Goal: Task Accomplishment & Management: Manage account settings

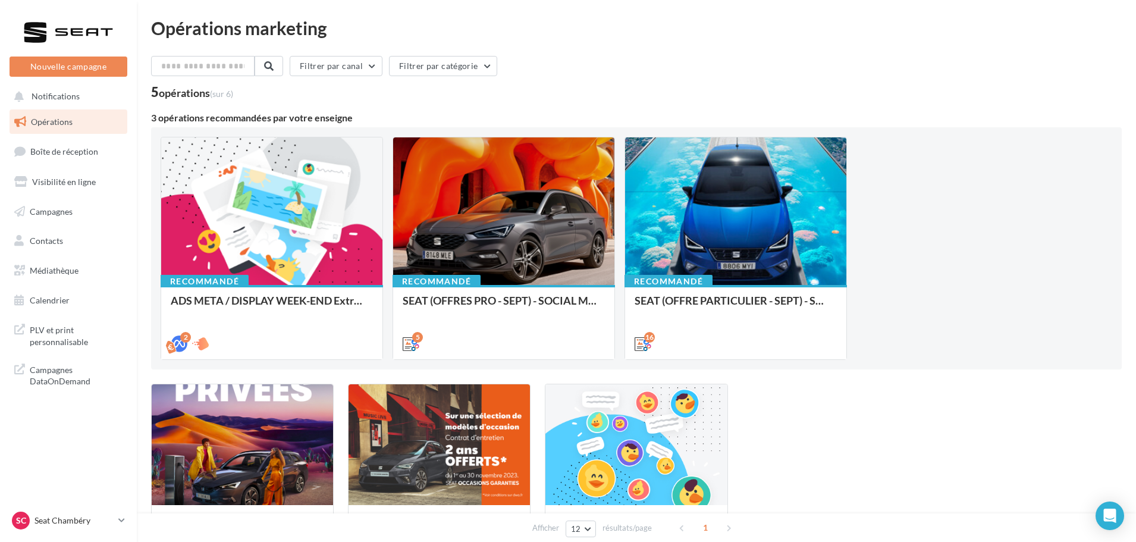
drag, startPoint x: 142, startPoint y: 532, endPoint x: 135, endPoint y: 532, distance: 6.5
click at [140, 532] on div "Afficher 12 12 24 48 96 résultats/page 1" at bounding box center [636, 527] width 999 height 29
click at [109, 522] on p "Seat Chambéry" at bounding box center [73, 520] width 79 height 12
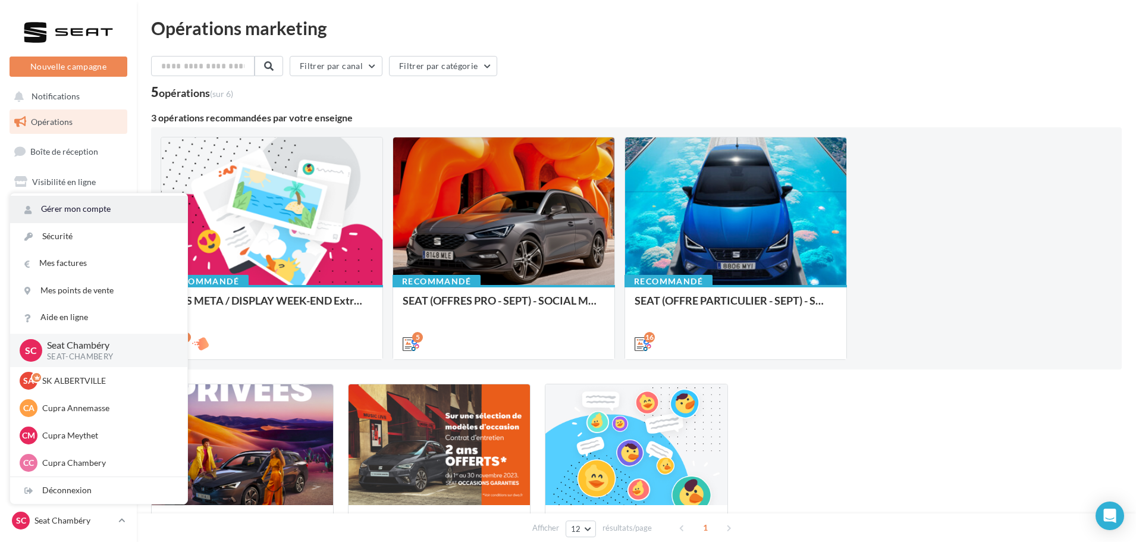
click at [110, 213] on link "Gérer mon compte" at bounding box center [98, 209] width 177 height 27
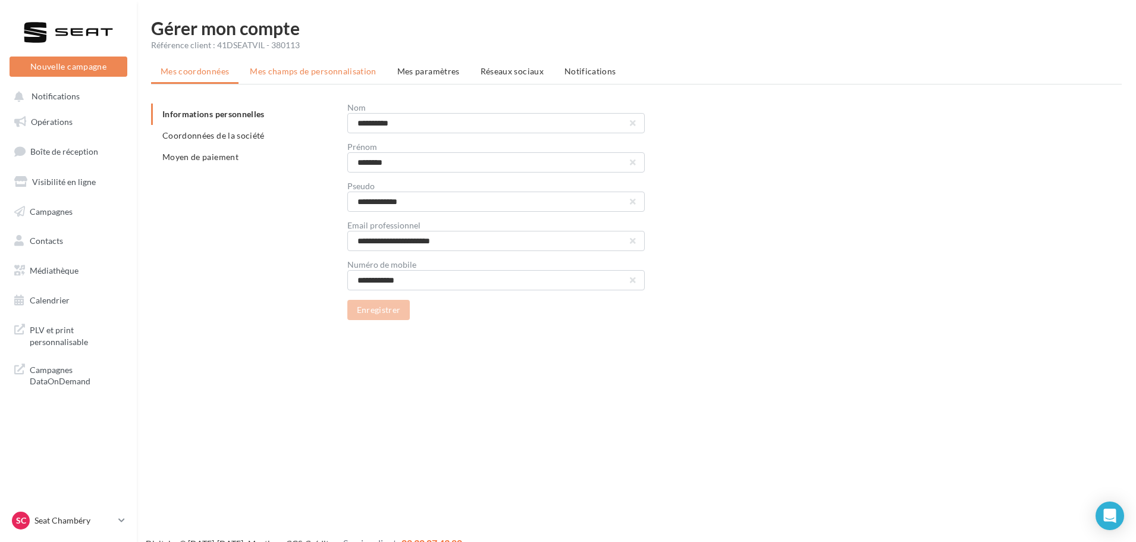
click at [293, 61] on li "Mes champs de personnalisation" at bounding box center [313, 71] width 146 height 21
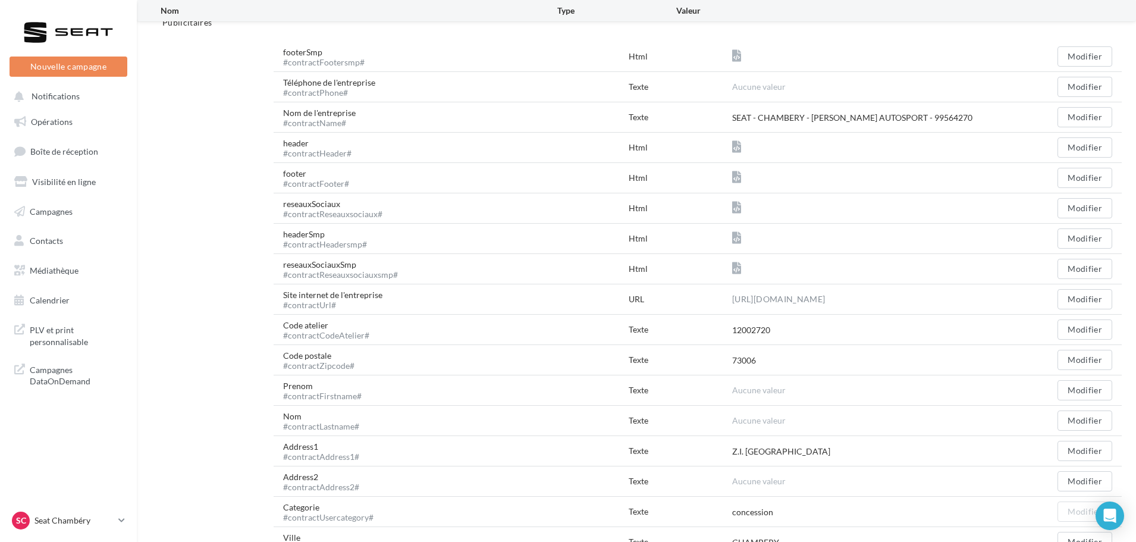
scroll to position [331, 0]
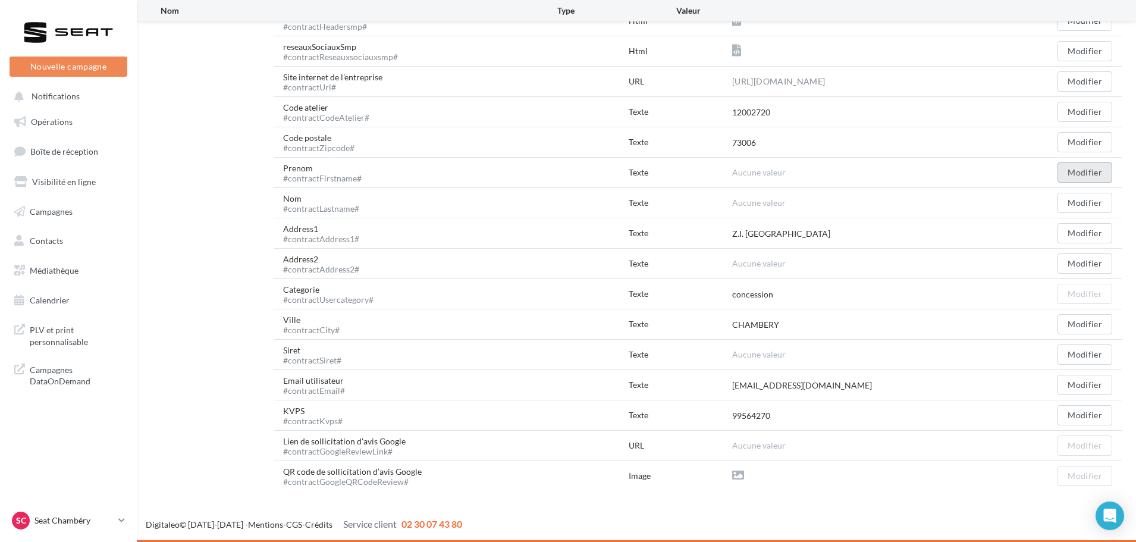
click at [1083, 164] on button "Modifier" at bounding box center [1084, 172] width 55 height 20
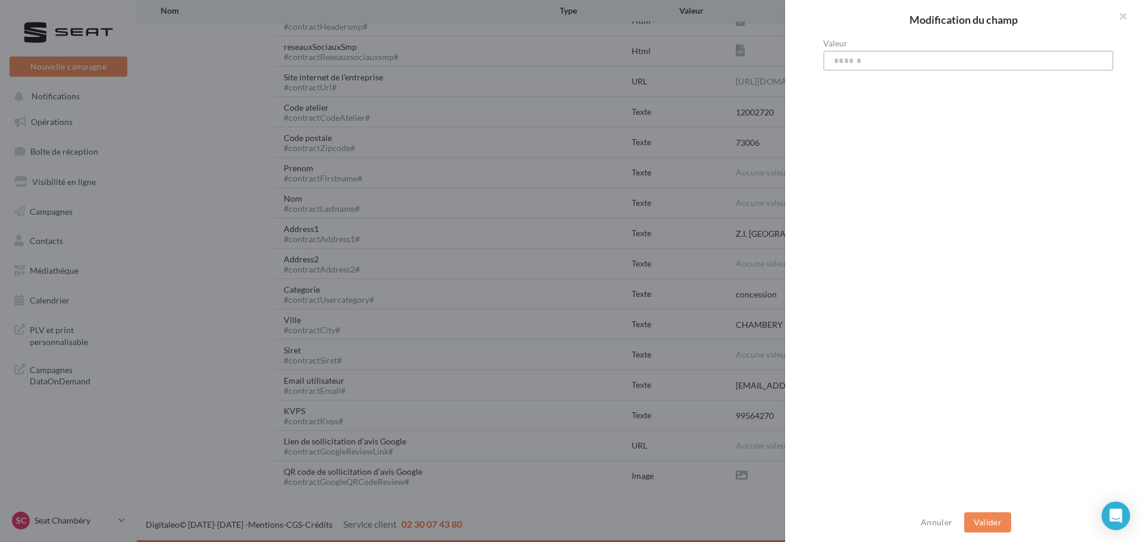
click at [888, 65] on input "Valeur" at bounding box center [968, 61] width 290 height 20
type input "****"
click at [991, 526] on button "Valider" at bounding box center [987, 522] width 47 height 20
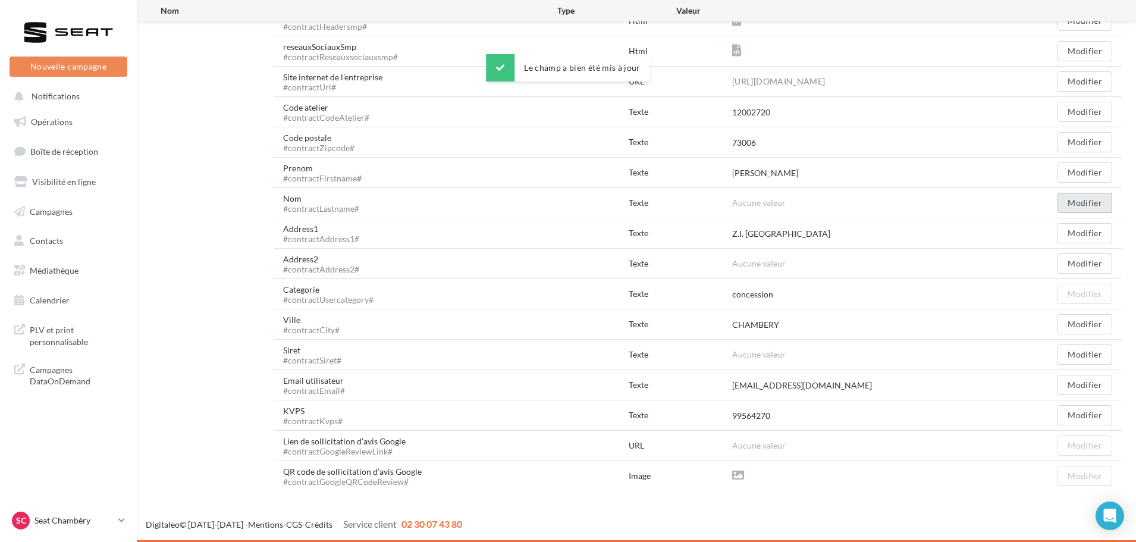
click at [1084, 197] on button "Modifier" at bounding box center [1084, 203] width 55 height 20
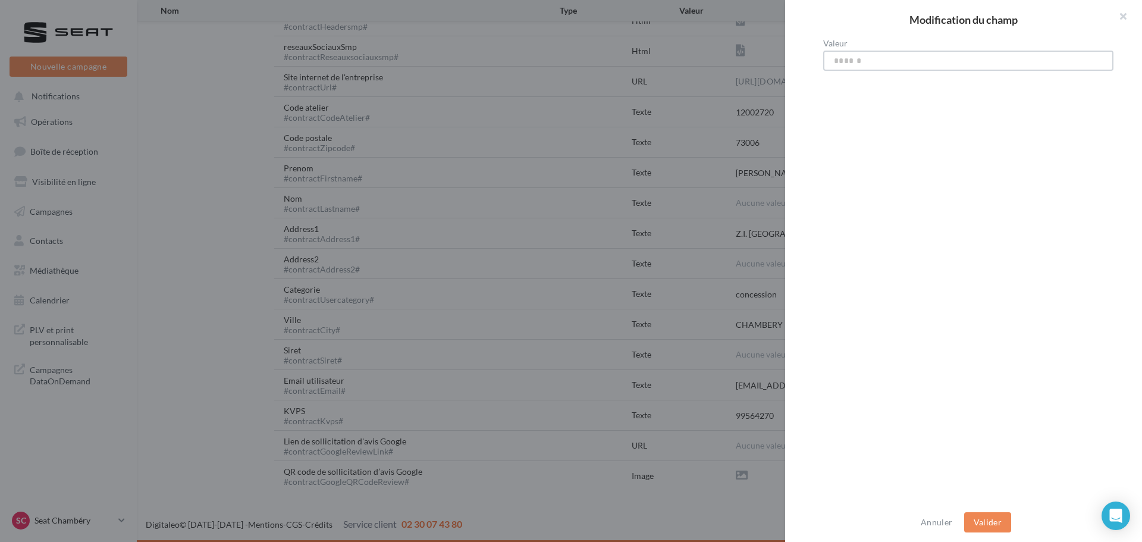
click at [1047, 65] on input "Valeur" at bounding box center [968, 61] width 290 height 20
type input "*******"
click at [1003, 516] on button "Valider" at bounding box center [987, 522] width 47 height 20
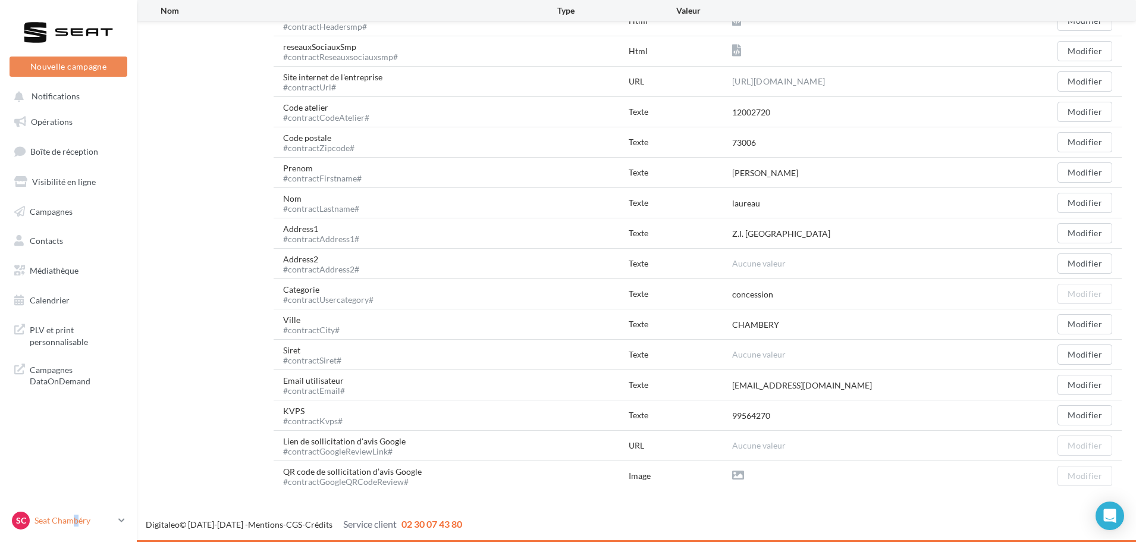
click at [76, 517] on p "Seat Chambéry" at bounding box center [73, 520] width 79 height 12
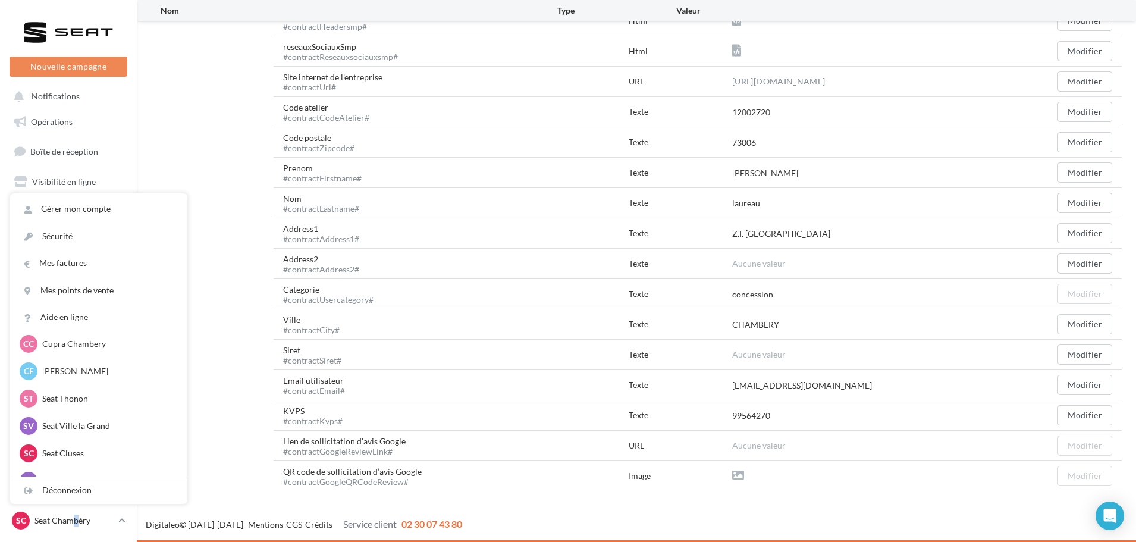
scroll to position [178, 0]
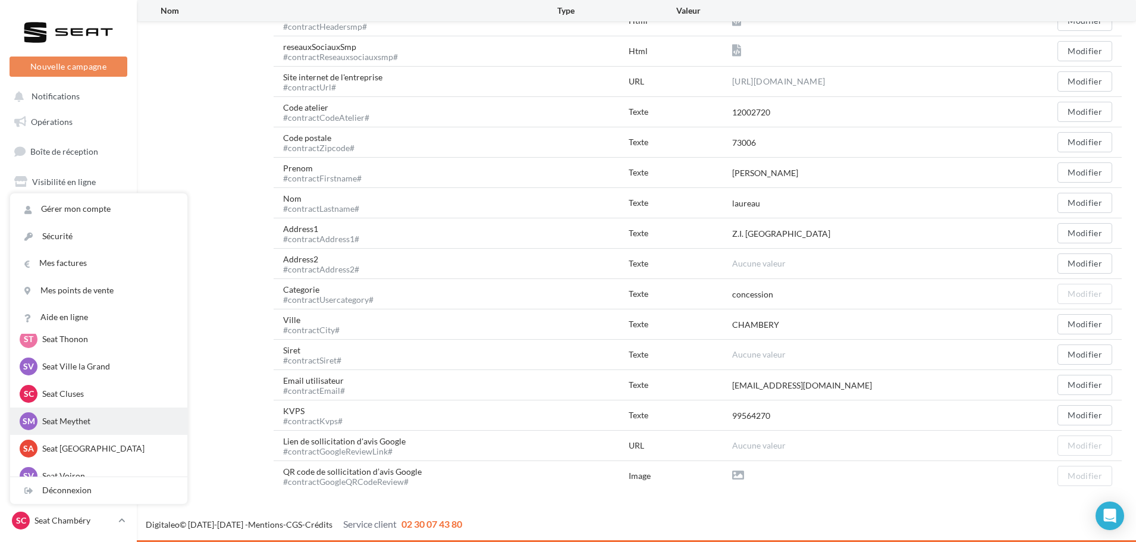
click at [111, 416] on p "Seat Meythet" at bounding box center [107, 421] width 131 height 12
